Goal: Task Accomplishment & Management: Complete application form

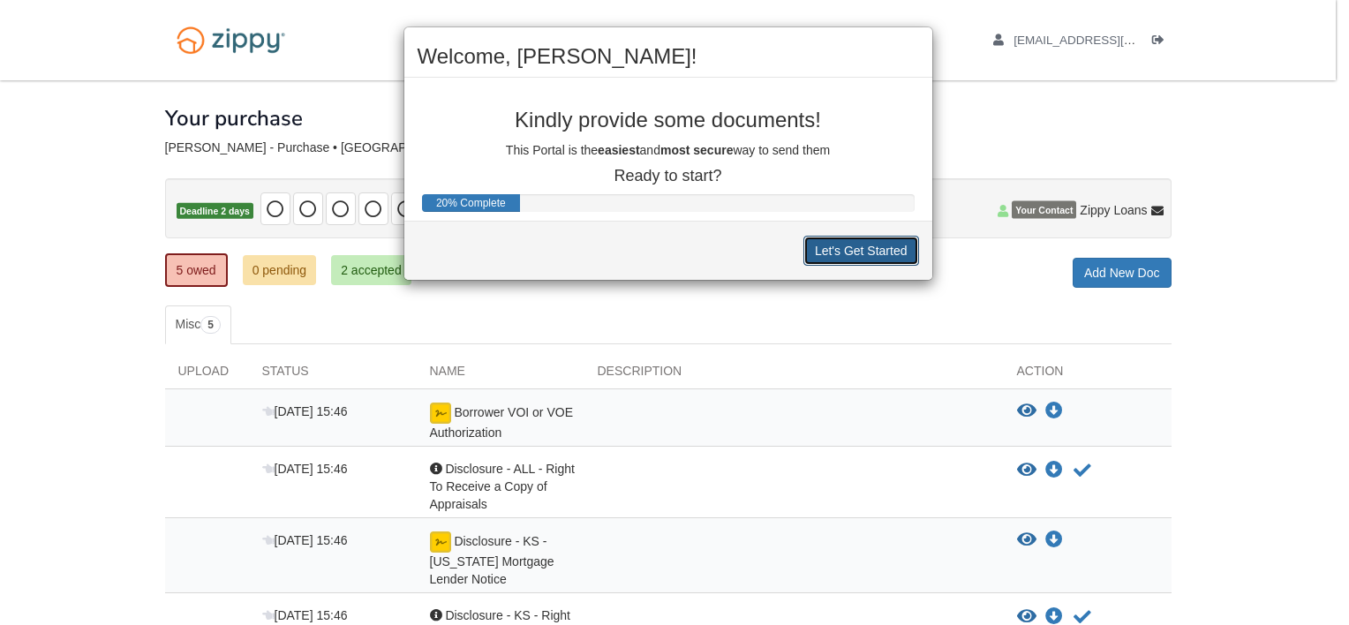
click at [855, 245] on button "Let's Get Started" at bounding box center [862, 251] width 116 height 30
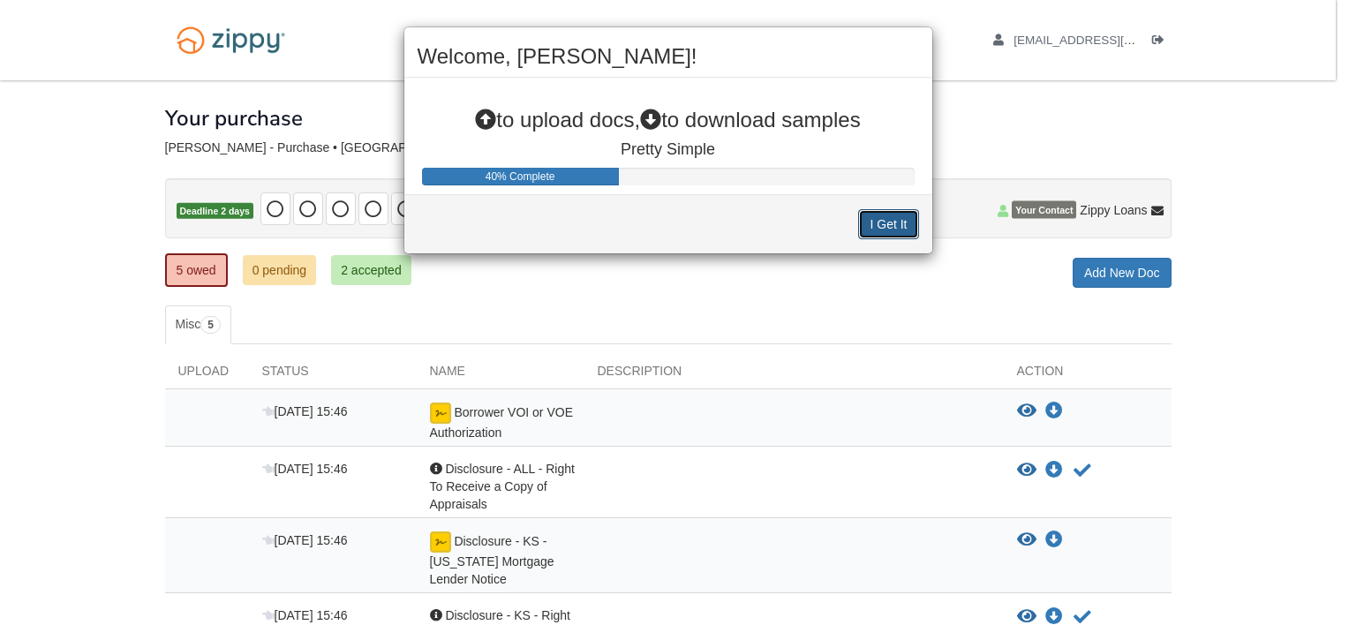
click at [891, 224] on button "I Get It" at bounding box center [888, 224] width 60 height 30
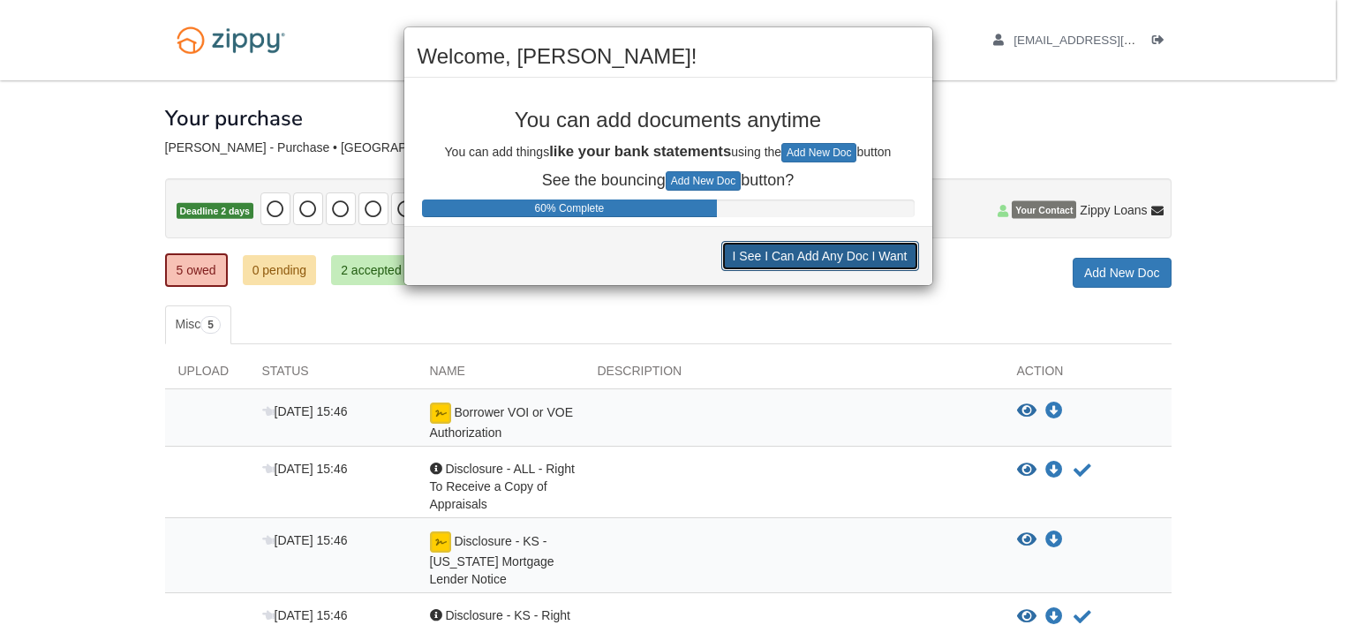
click at [841, 251] on button "I See I Can Add Any Doc I Want" at bounding box center [820, 256] width 198 height 30
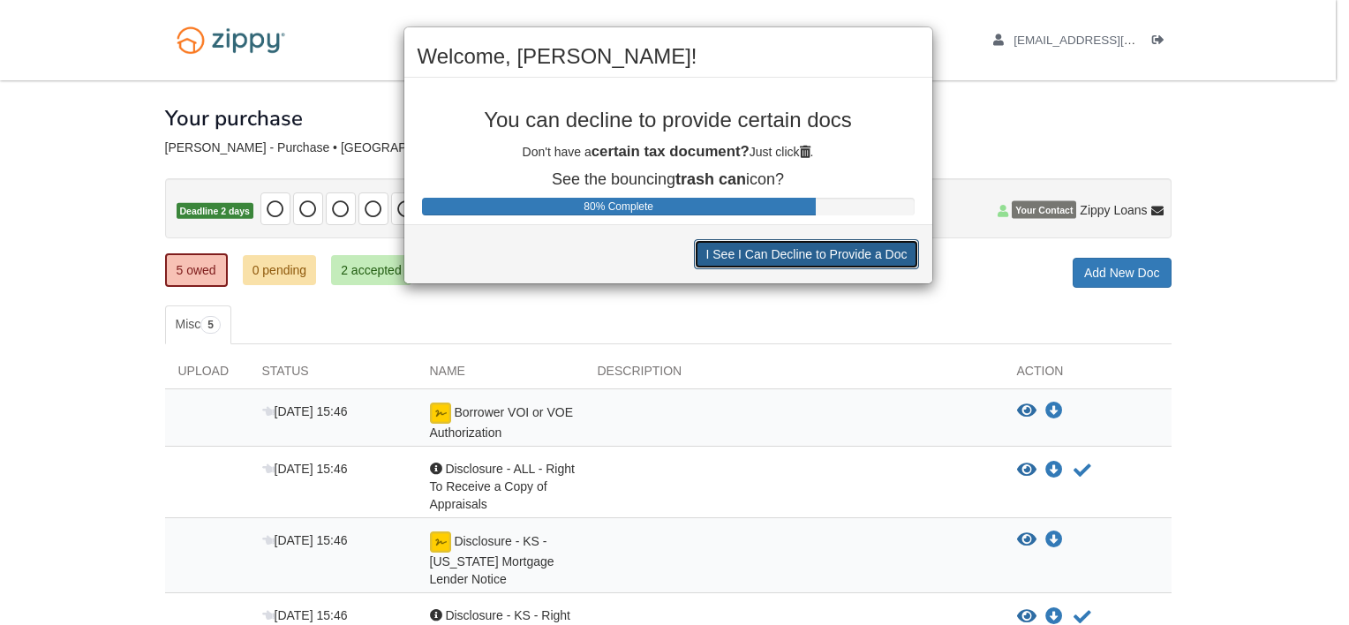
click at [814, 256] on button "I See I Can Decline to Provide a Doc" at bounding box center [806, 254] width 224 height 30
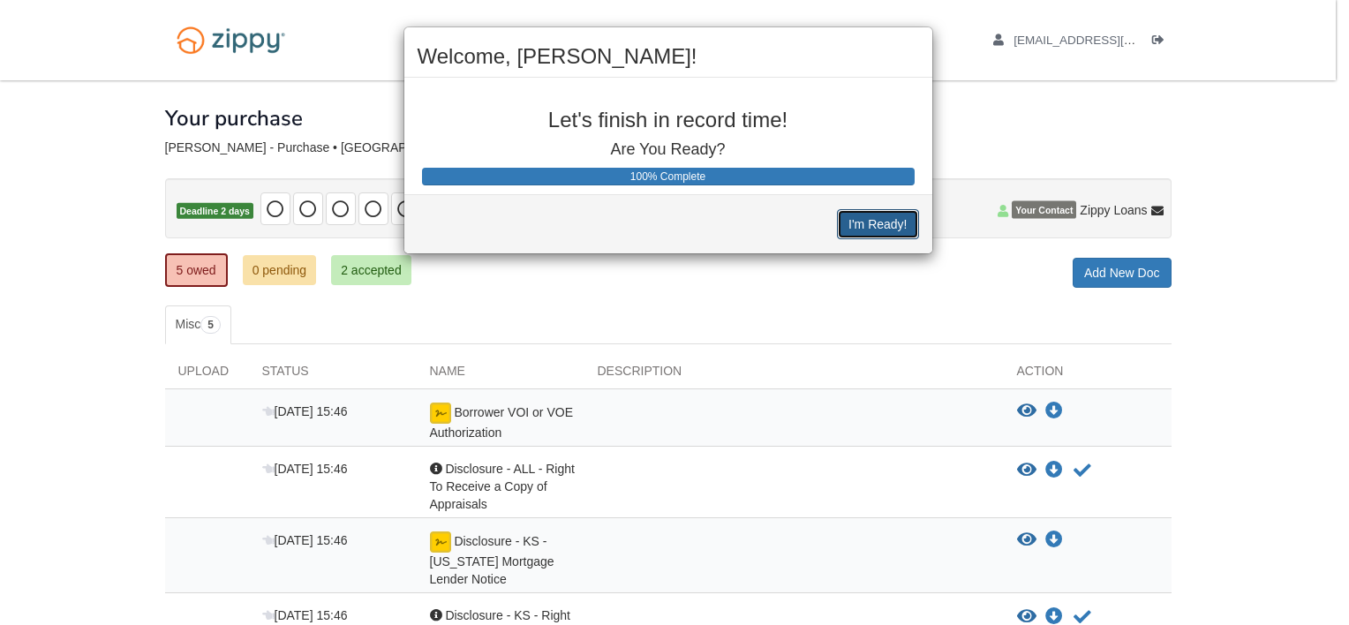
click at [888, 224] on button "I'm Ready!" at bounding box center [877, 224] width 81 height 30
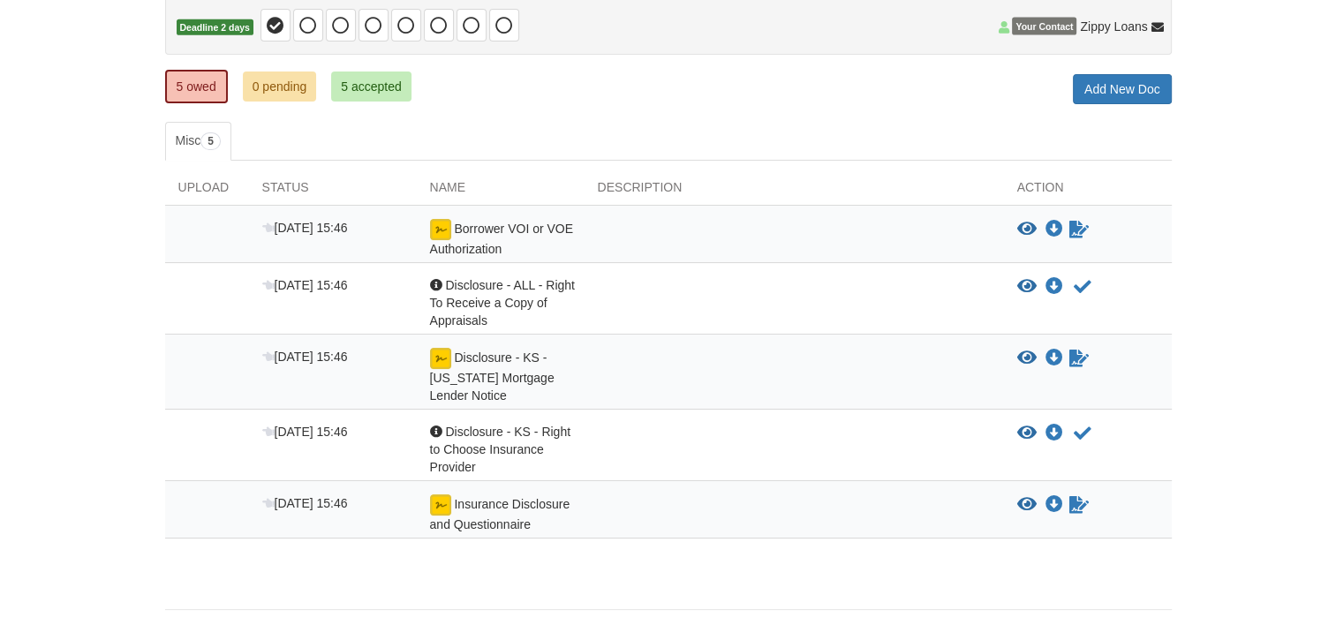
scroll to position [236, 0]
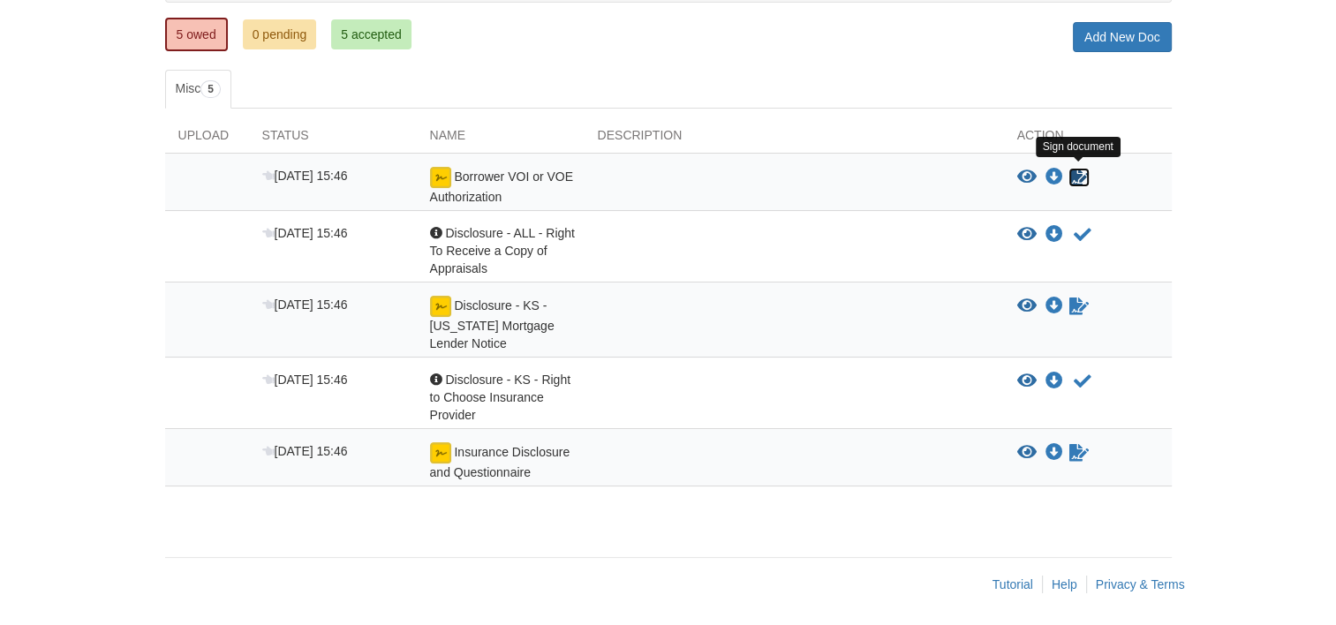
click at [1083, 177] on icon "Sign Form" at bounding box center [1078, 178] width 19 height 18
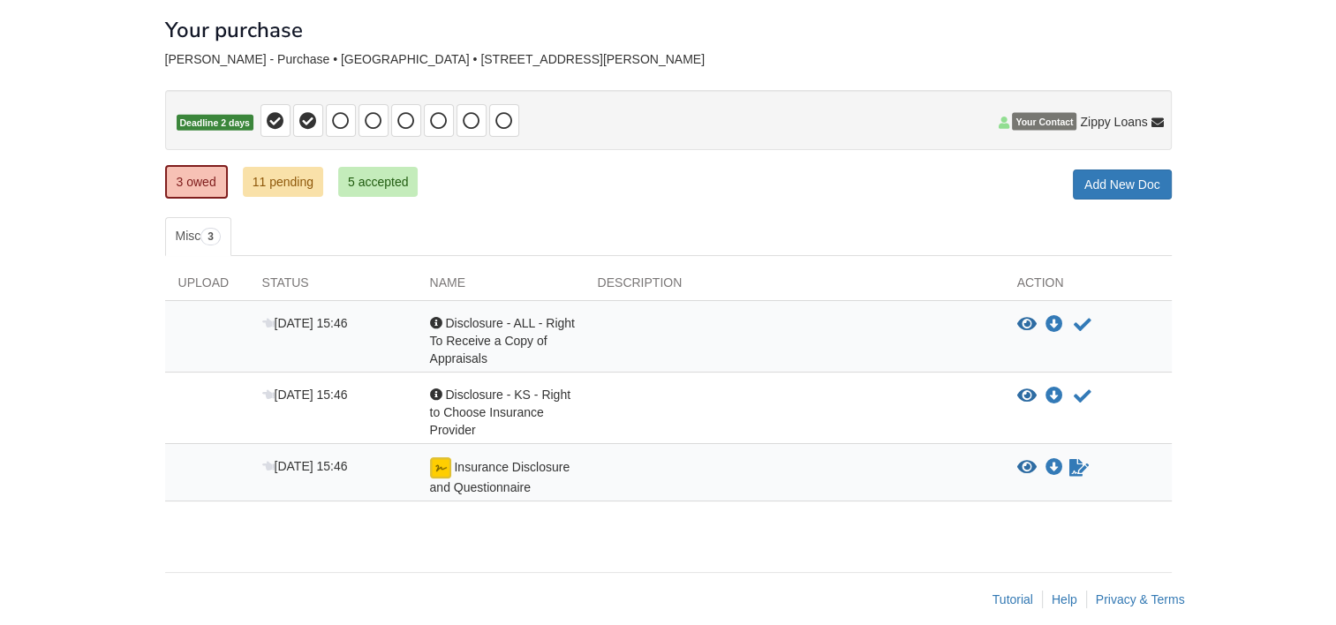
scroll to position [103, 0]
